Goal: Check status: Check status

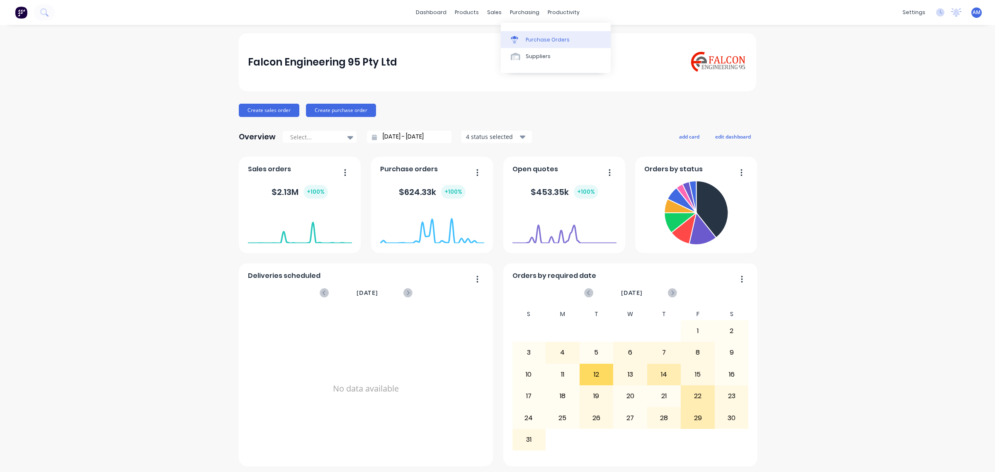
click at [532, 37] on div "Purchase Orders" at bounding box center [548, 39] width 44 height 7
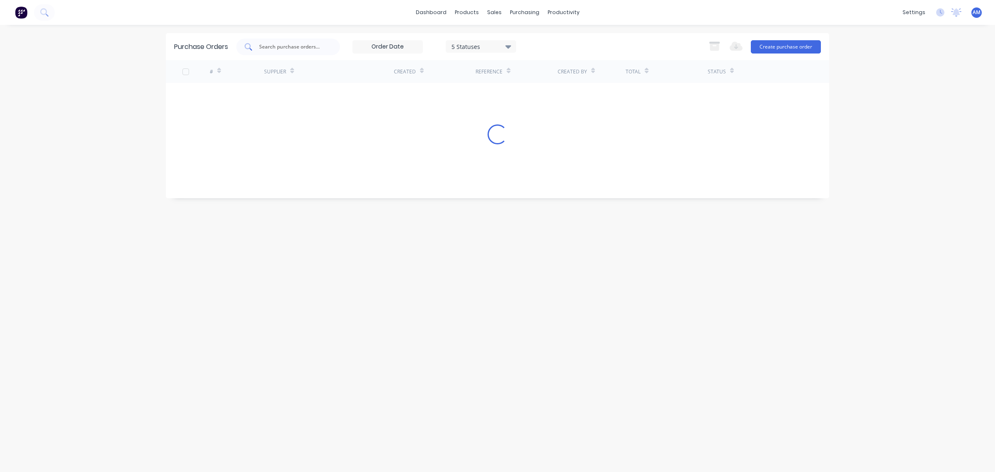
click at [288, 42] on div at bounding box center [288, 47] width 104 height 17
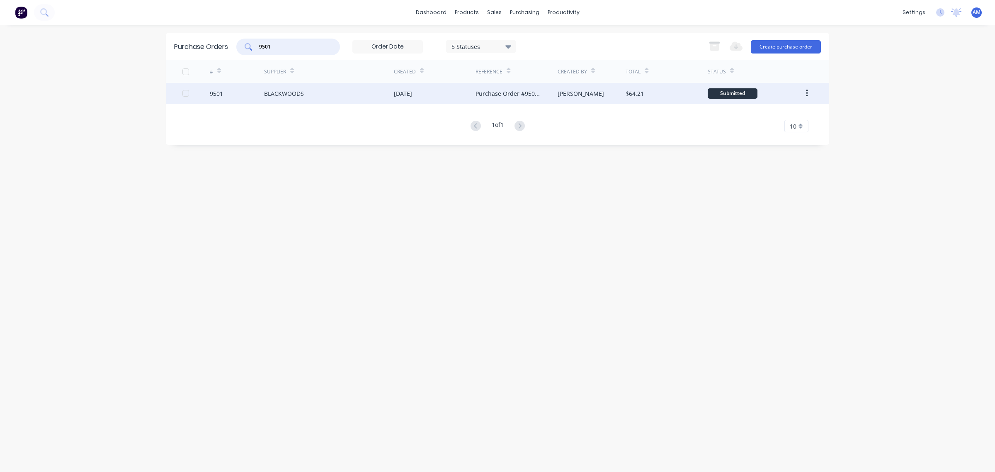
type input "9501"
click at [279, 91] on div "BLACKWOODS" at bounding box center [284, 93] width 40 height 9
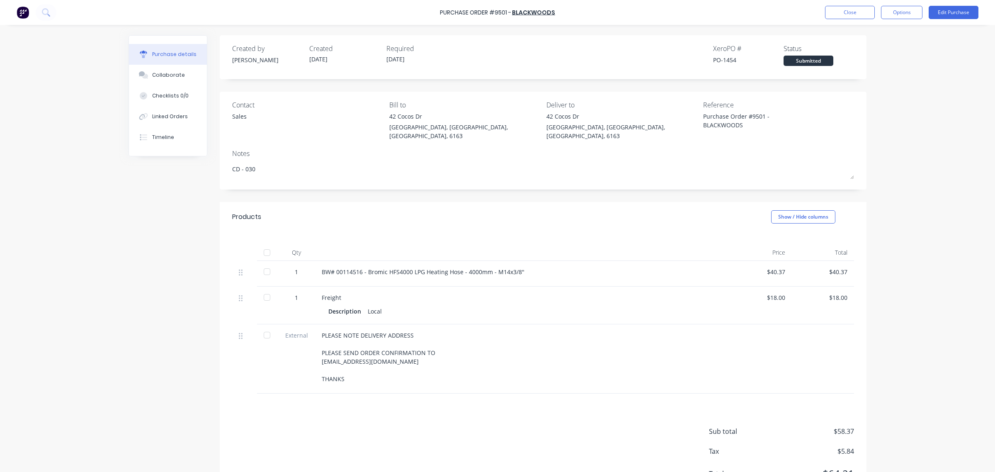
type textarea "x"
click at [842, 19] on div "Purchase Order #9501 - BLACKWOODS Close Options Edit Purchase" at bounding box center [497, 12] width 995 height 25
click at [833, 12] on button "Close" at bounding box center [850, 12] width 50 height 13
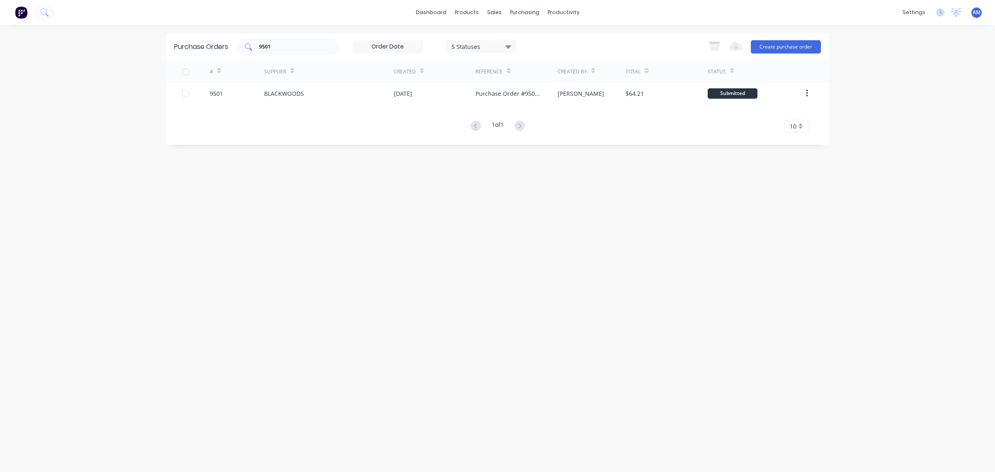
click at [282, 41] on div "9501" at bounding box center [288, 47] width 104 height 17
drag, startPoint x: 283, startPoint y: 46, endPoint x: 238, endPoint y: 50, distance: 45.4
click at [238, 50] on div "9501" at bounding box center [288, 47] width 104 height 17
type input "9542"
click at [299, 92] on div "BLACKWOODS" at bounding box center [284, 93] width 40 height 9
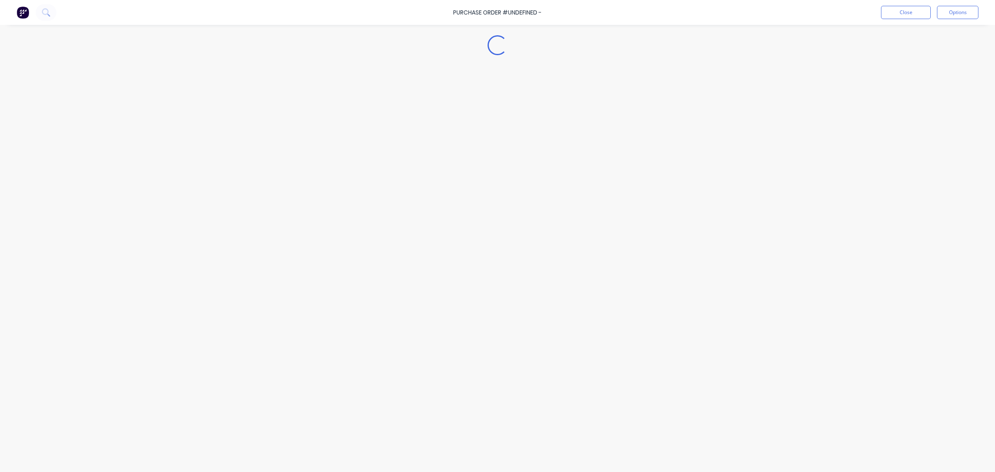
type textarea "x"
